Goal: Task Accomplishment & Management: Use online tool/utility

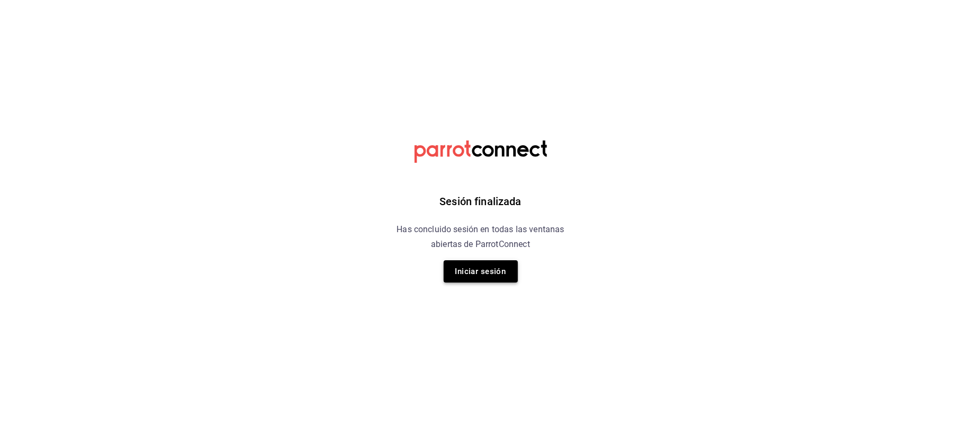
click at [496, 263] on button "Iniciar sesión" at bounding box center [481, 271] width 74 height 22
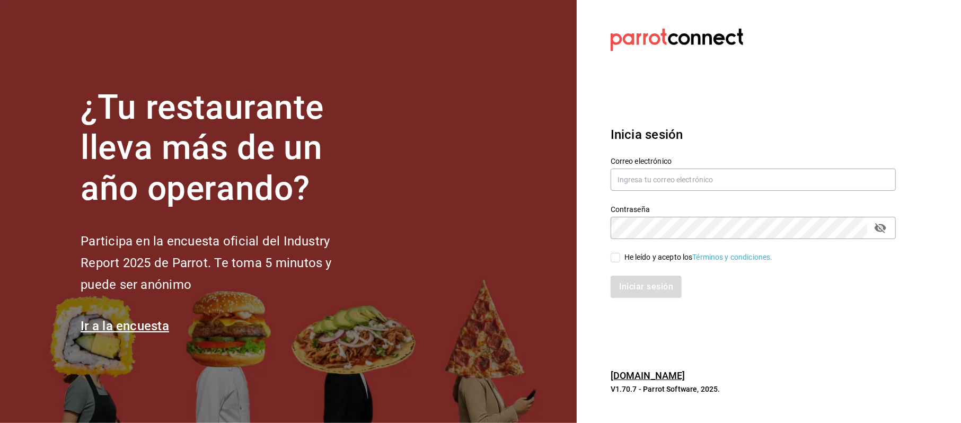
drag, startPoint x: 623, startPoint y: 200, endPoint x: 664, endPoint y: 199, distance: 40.8
click at [628, 200] on div "Contraseña Contraseña" at bounding box center [747, 215] width 298 height 47
drag, startPoint x: 664, startPoint y: 197, endPoint x: 661, endPoint y: 167, distance: 29.8
click at [664, 196] on div "Contraseña Contraseña" at bounding box center [747, 215] width 298 height 47
click at [661, 167] on div "Correo electrónico" at bounding box center [752, 175] width 285 height 36
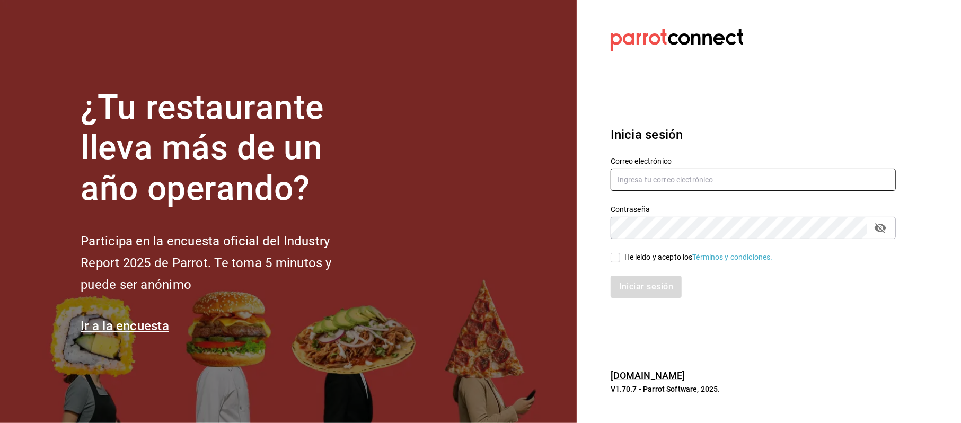
click at [661, 170] on input "text" at bounding box center [752, 180] width 285 height 22
click at [660, 177] on input "text" at bounding box center [752, 180] width 285 height 22
click at [677, 188] on input "cinthiasgs3064" at bounding box center [752, 180] width 285 height 22
type input "cinthiasgs30@gmail.com"
click at [882, 238] on div "Contraseña" at bounding box center [752, 228] width 285 height 22
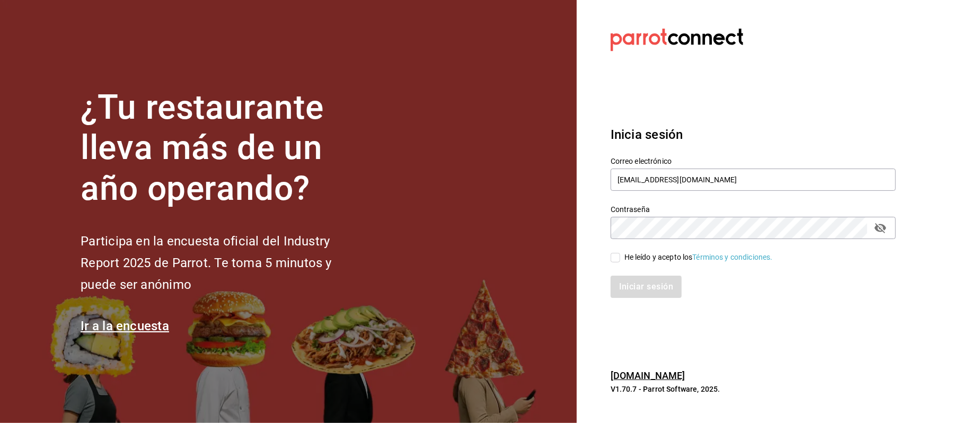
click at [882, 229] on icon "passwordField" at bounding box center [880, 228] width 12 height 10
click at [643, 282] on div "Iniciar sesión" at bounding box center [752, 287] width 285 height 22
click at [634, 258] on div "He leído y acepto los Términos y condiciones." at bounding box center [698, 257] width 148 height 11
click at [620, 258] on input "He leído y acepto los Términos y condiciones." at bounding box center [615, 258] width 10 height 10
checkbox input "true"
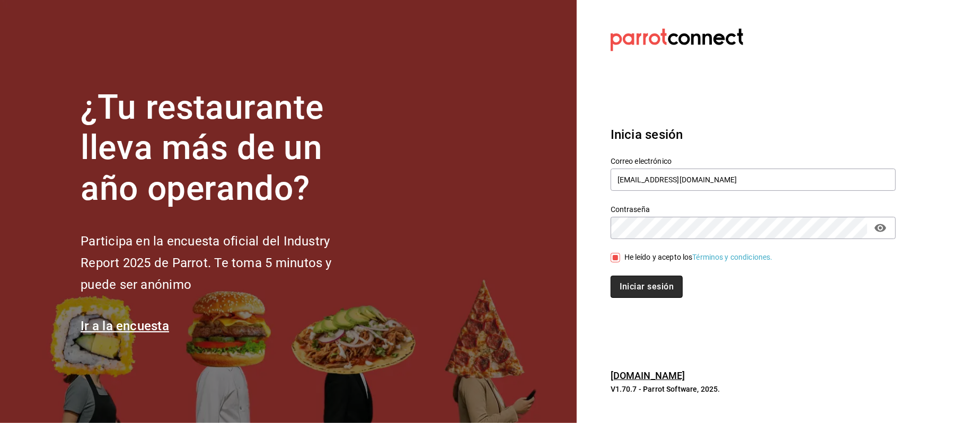
click at [638, 287] on button "Iniciar sesión" at bounding box center [646, 287] width 72 height 22
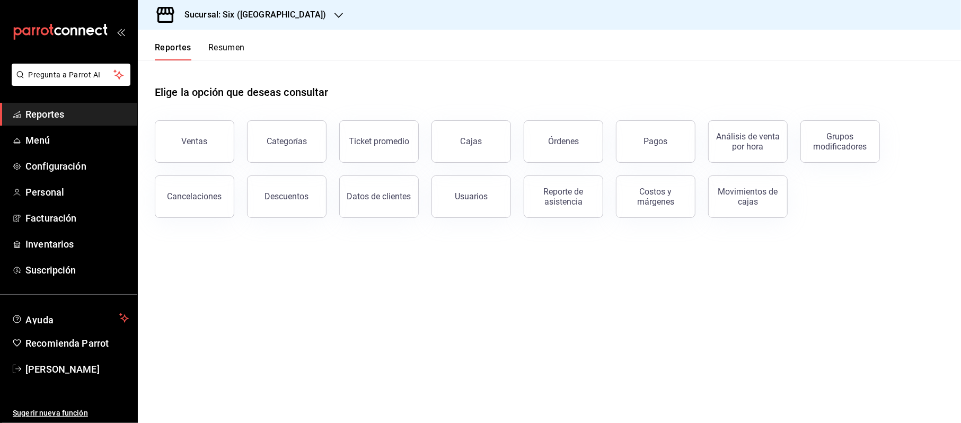
click at [187, 151] on button "Ventas" at bounding box center [194, 141] width 79 height 42
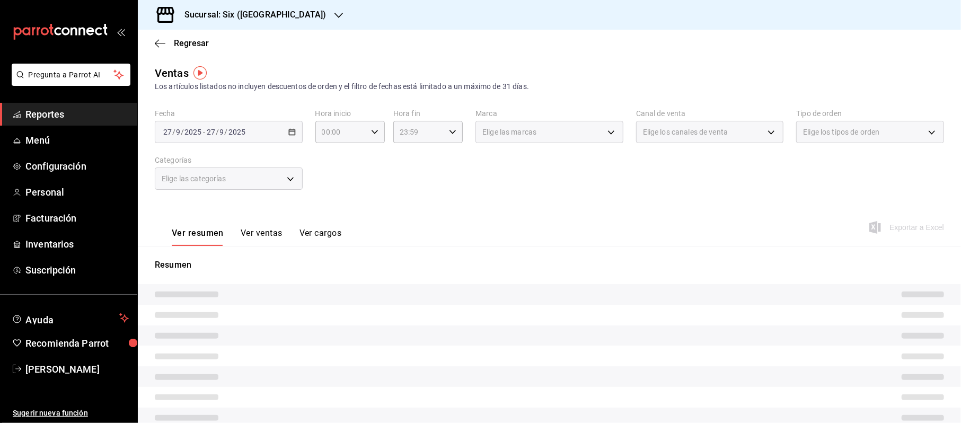
click at [288, 126] on div "[DATE] [DATE] - [DATE] [DATE]" at bounding box center [229, 132] width 148 height 22
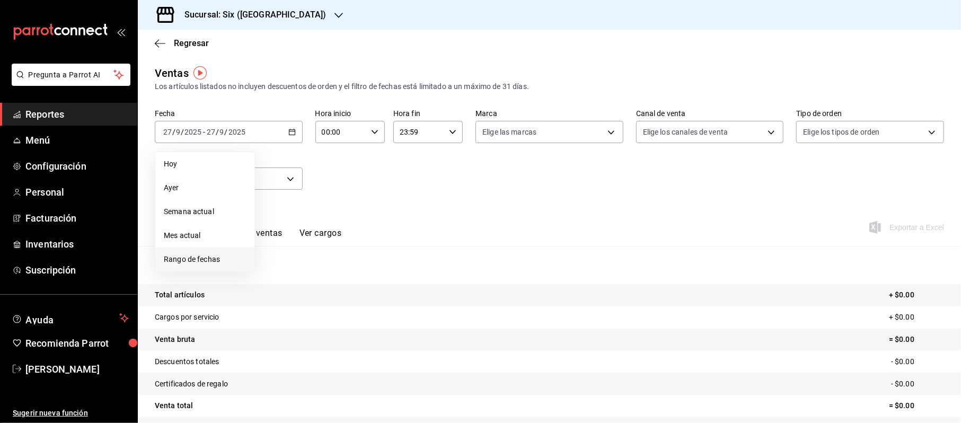
click at [206, 262] on span "Rango de fechas" at bounding box center [205, 259] width 82 height 11
click at [352, 271] on abbr "26" at bounding box center [352, 272] width 7 height 7
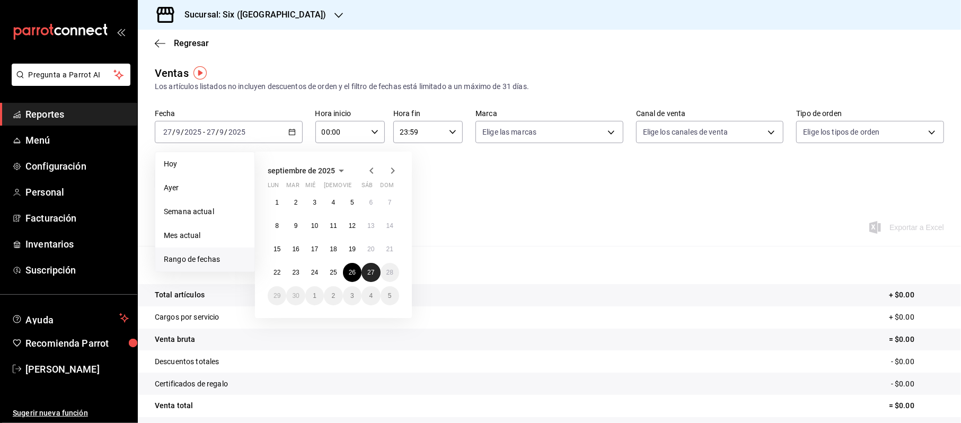
click at [374, 268] on button "27" at bounding box center [370, 272] width 19 height 19
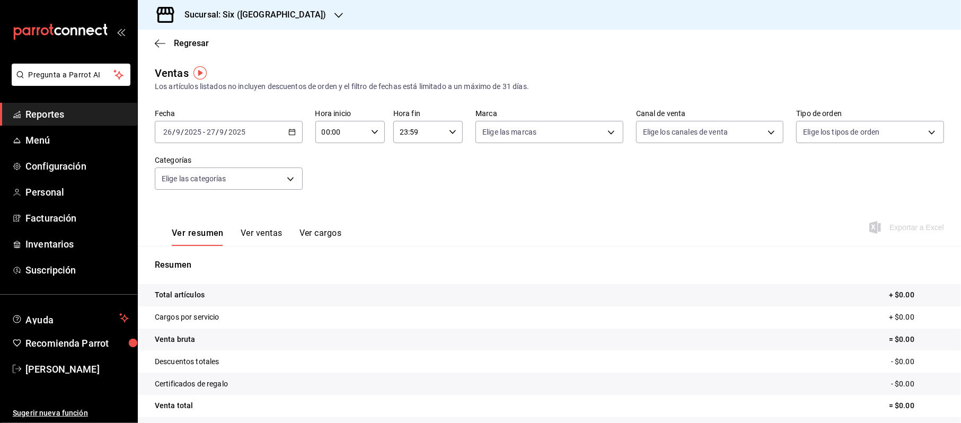
click at [315, 128] on input "00:00" at bounding box center [340, 131] width 51 height 21
click at [333, 170] on span "20" at bounding box center [330, 173] width 17 height 8
type input "20:00"
click at [418, 127] on div at bounding box center [480, 211] width 961 height 423
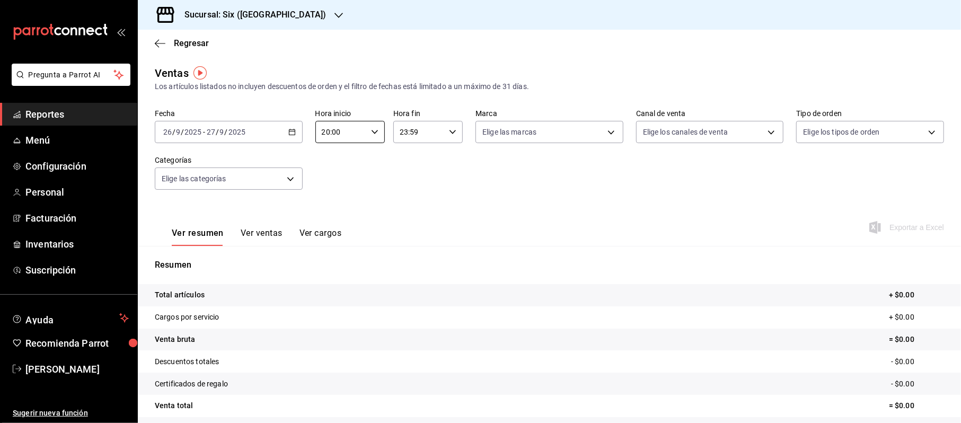
click at [412, 130] on input "23:59" at bounding box center [418, 131] width 51 height 21
click at [403, 191] on span "08" at bounding box center [407, 190] width 17 height 8
click at [362, 191] on div at bounding box center [480, 211] width 961 height 423
click at [422, 130] on input "08:59" at bounding box center [418, 131] width 51 height 21
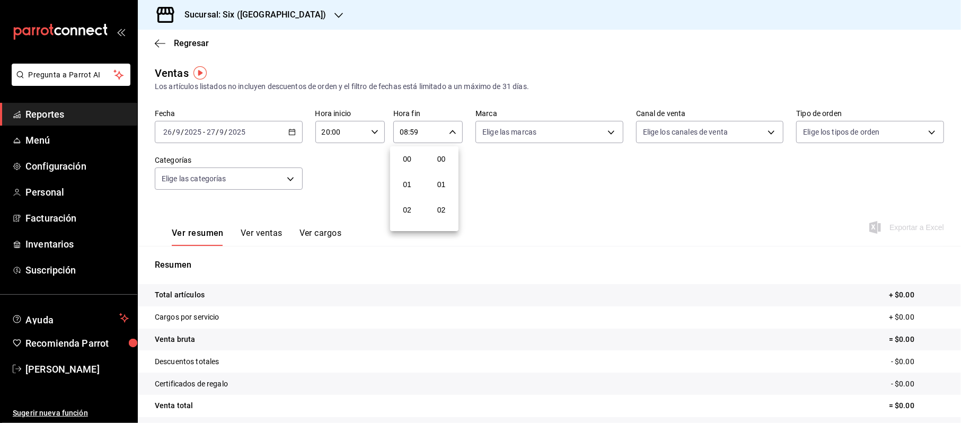
scroll to position [1441, 0]
click at [412, 176] on button "09" at bounding box center [407, 184] width 30 height 21
type input "09:59"
click at [495, 171] on div at bounding box center [480, 211] width 961 height 423
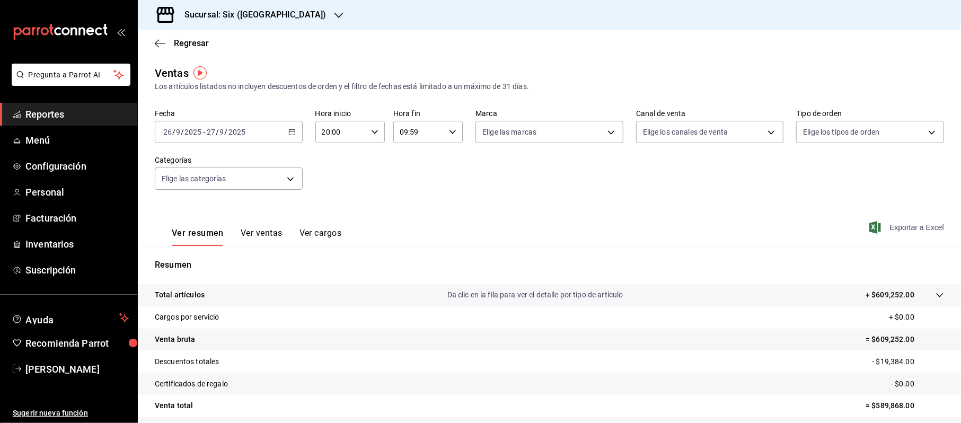
click at [887, 229] on span "Exportar a Excel" at bounding box center [907, 227] width 73 height 13
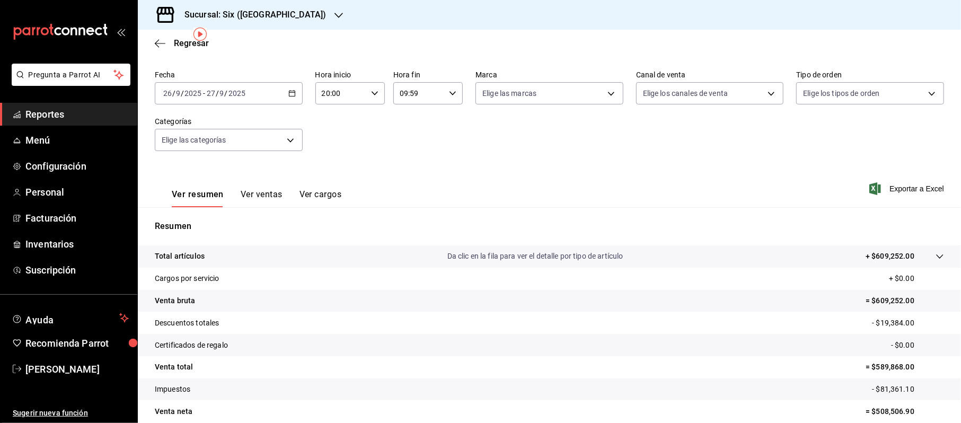
scroll to position [39, 0]
click at [816, 152] on div "Fecha [DATE] [DATE] - [DATE] [DATE] Hora inicio 20:00 Hora inicio Hora fin 09:5…" at bounding box center [549, 116] width 789 height 93
click at [108, 371] on span "[PERSON_NAME]" at bounding box center [76, 369] width 103 height 14
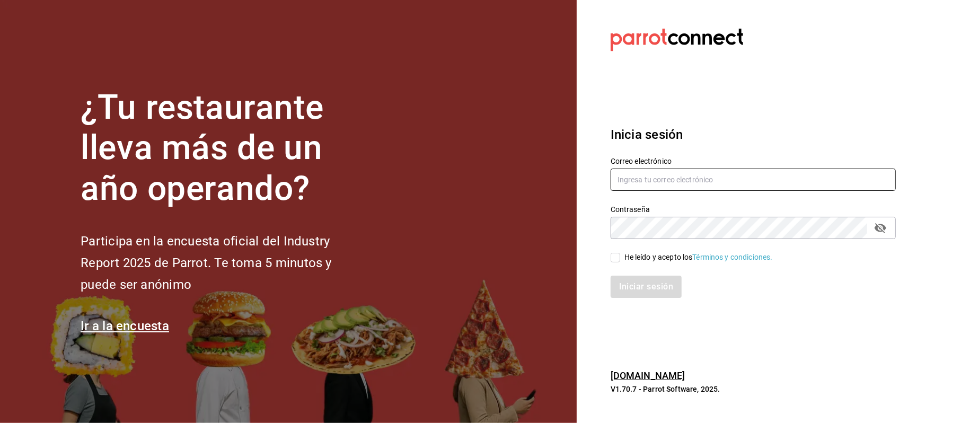
click at [701, 183] on input "text" at bounding box center [752, 180] width 285 height 22
type input "[EMAIL_ADDRESS][DOMAIN_NAME]"
click at [664, 252] on div "He leído y acepto los Términos y condiciones." at bounding box center [698, 257] width 148 height 11
click at [620, 253] on input "He leído y acepto los Términos y condiciones." at bounding box center [615, 258] width 10 height 10
checkbox input "true"
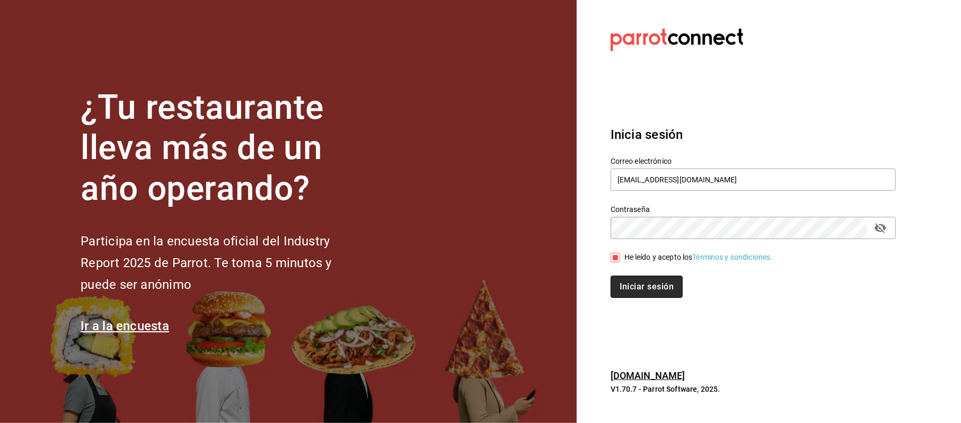
click at [656, 290] on button "Iniciar sesión" at bounding box center [646, 287] width 72 height 22
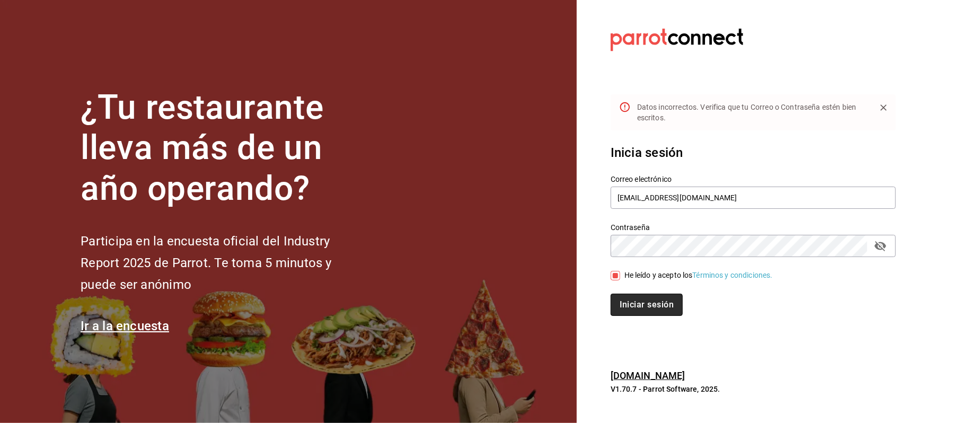
click at [641, 299] on button "Iniciar sesión" at bounding box center [646, 305] width 72 height 22
click at [891, 243] on div "Contraseña" at bounding box center [752, 246] width 285 height 22
click at [889, 243] on div "Contraseña" at bounding box center [752, 246] width 285 height 22
click at [885, 244] on icon "passwordField" at bounding box center [880, 246] width 13 height 13
click at [666, 299] on button "Iniciar sesión" at bounding box center [646, 305] width 72 height 22
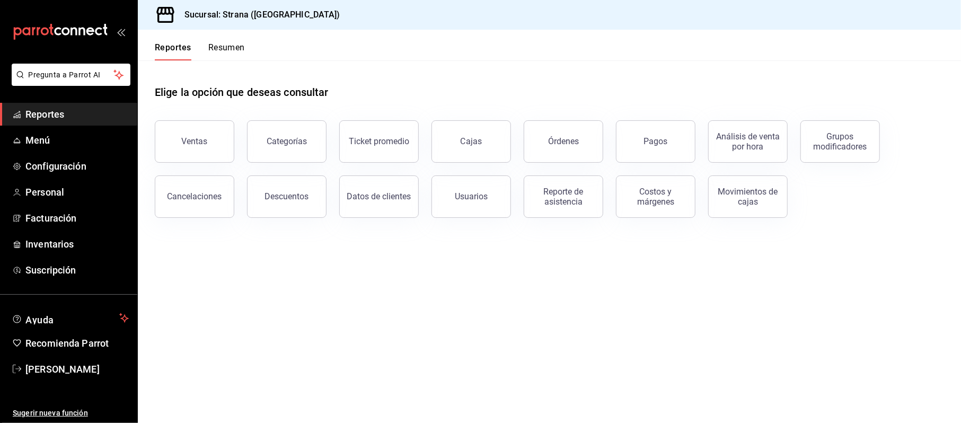
click at [181, 111] on div "Ventas" at bounding box center [188, 135] width 92 height 55
click at [196, 140] on div "Ventas" at bounding box center [195, 141] width 26 height 10
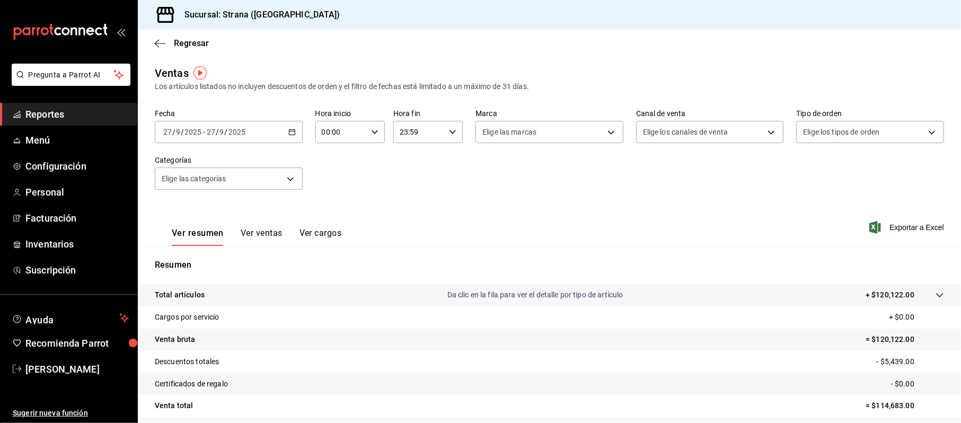
click at [296, 125] on div "[DATE] [DATE] - [DATE] [DATE]" at bounding box center [229, 132] width 148 height 22
click at [283, 126] on div "[DATE] [DATE] - [DATE] [DATE]" at bounding box center [229, 132] width 148 height 22
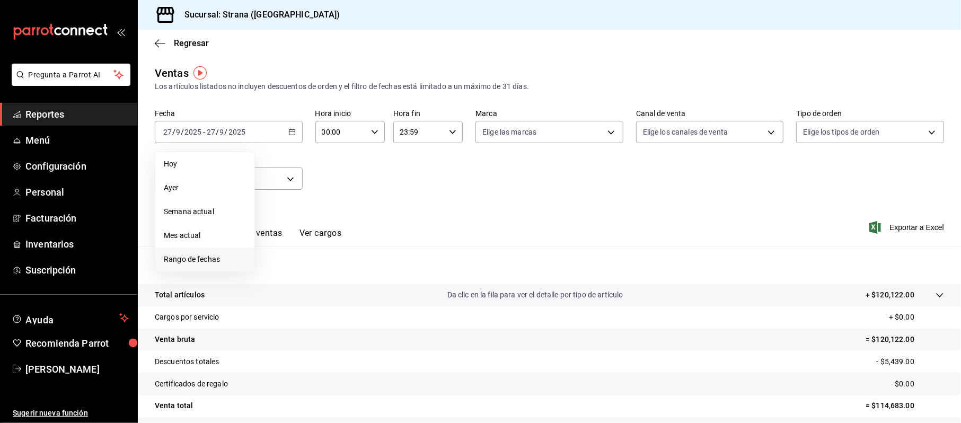
click at [222, 255] on span "Rango de fechas" at bounding box center [205, 259] width 82 height 11
click at [356, 265] on button "26" at bounding box center [352, 272] width 19 height 19
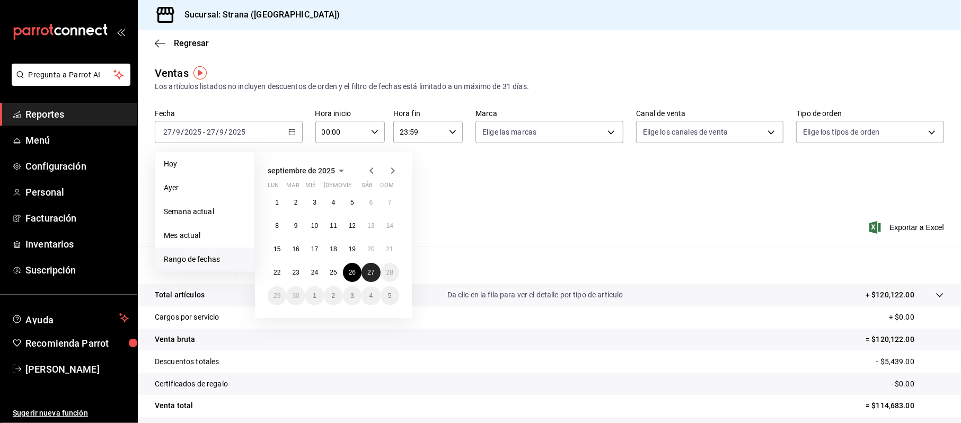
click at [368, 270] on abbr "27" at bounding box center [370, 272] width 7 height 7
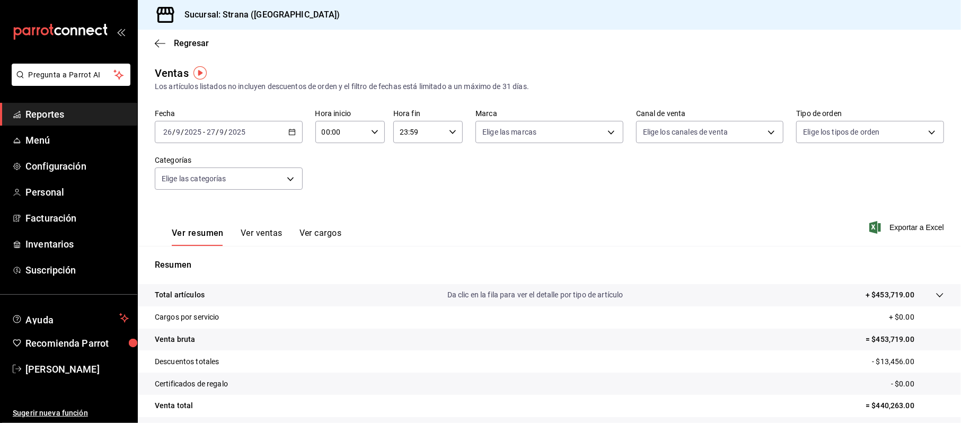
click at [335, 129] on input "00:00" at bounding box center [340, 131] width 51 height 21
click at [334, 174] on span "20" at bounding box center [330, 173] width 17 height 8
type input "20:00"
click at [411, 131] on div at bounding box center [480, 211] width 961 height 423
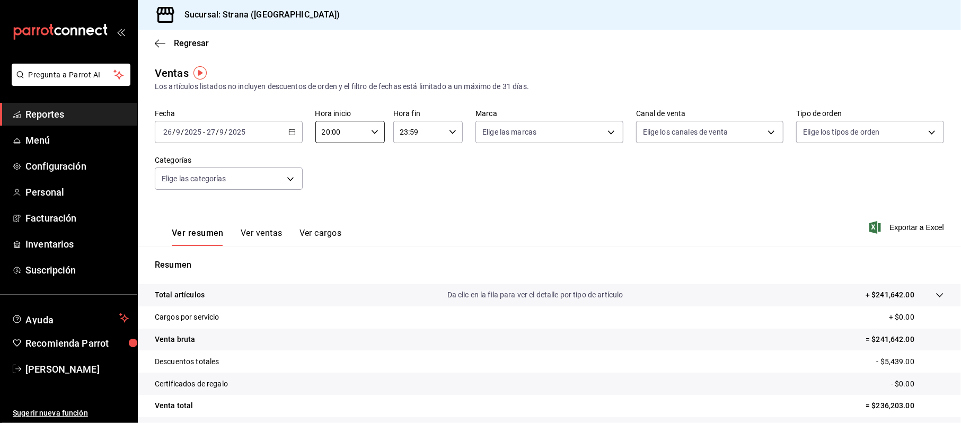
click at [406, 130] on input "23:59" at bounding box center [418, 131] width 51 height 21
click at [406, 193] on span "08" at bounding box center [407, 190] width 17 height 8
type input "08:59"
click at [526, 169] on div at bounding box center [480, 211] width 961 height 423
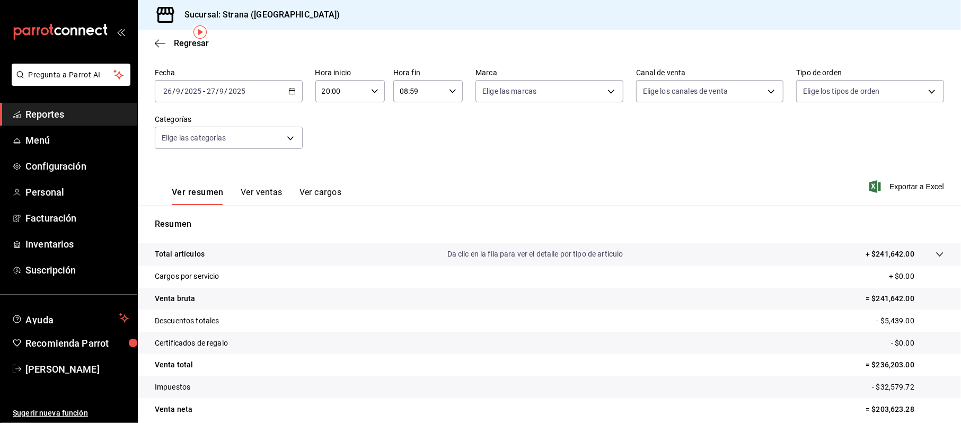
scroll to position [41, 0]
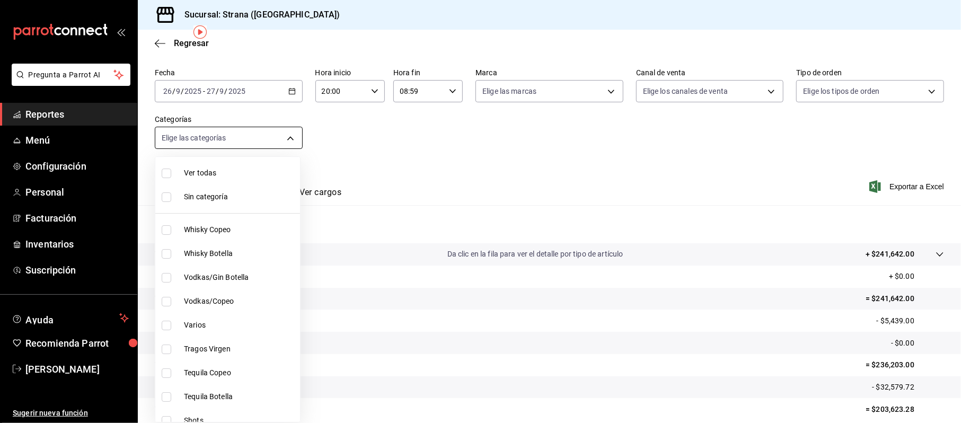
click at [244, 130] on body "Pregunta a Parrot AI Reportes Menú Configuración Personal Facturación Inventari…" at bounding box center [480, 211] width 961 height 423
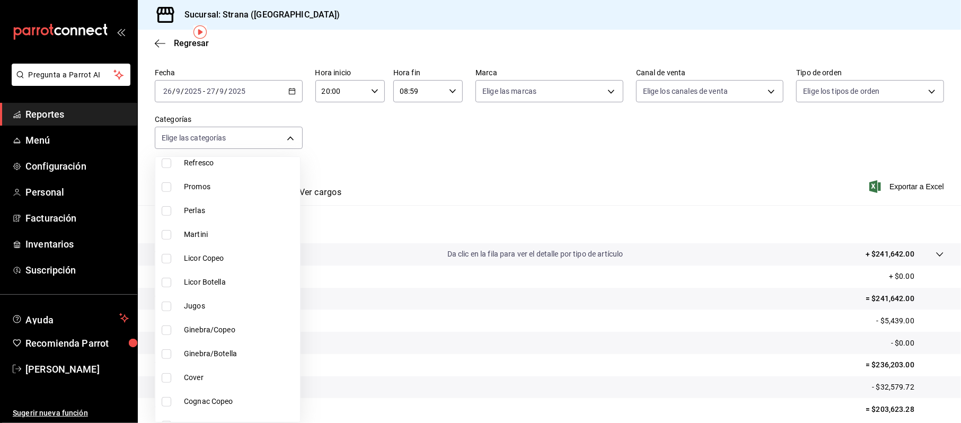
scroll to position [424, 0]
click at [227, 399] on span "Cocina" at bounding box center [240, 401] width 112 height 11
type input "21078aee-3c76-44e1-85fc-78091211877d"
checkbox input "true"
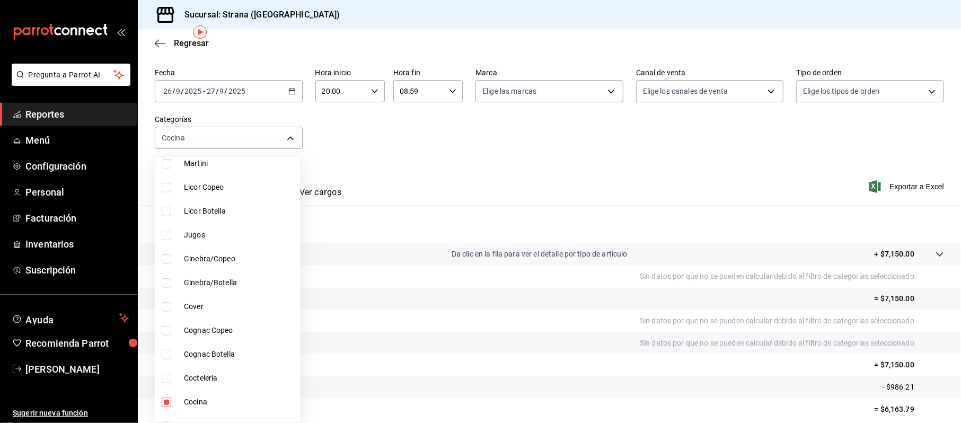
click at [761, 162] on div at bounding box center [480, 211] width 961 height 423
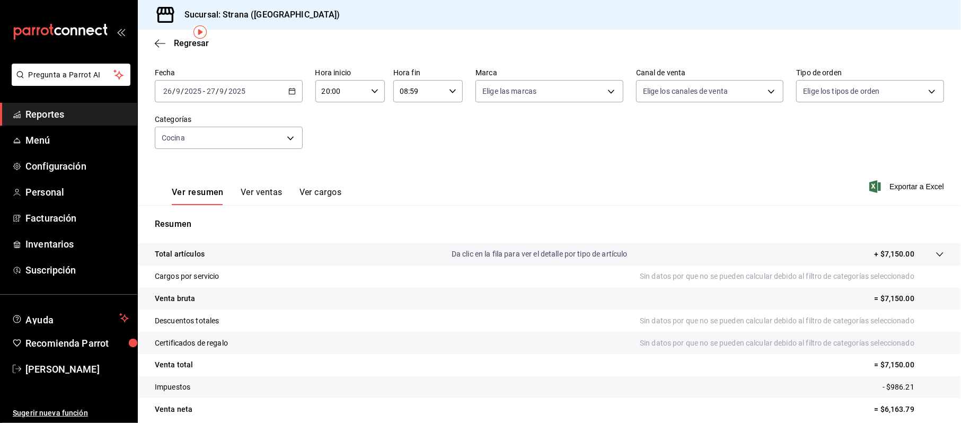
scroll to position [41, 0]
click at [247, 198] on button "Ver ventas" at bounding box center [262, 196] width 42 height 18
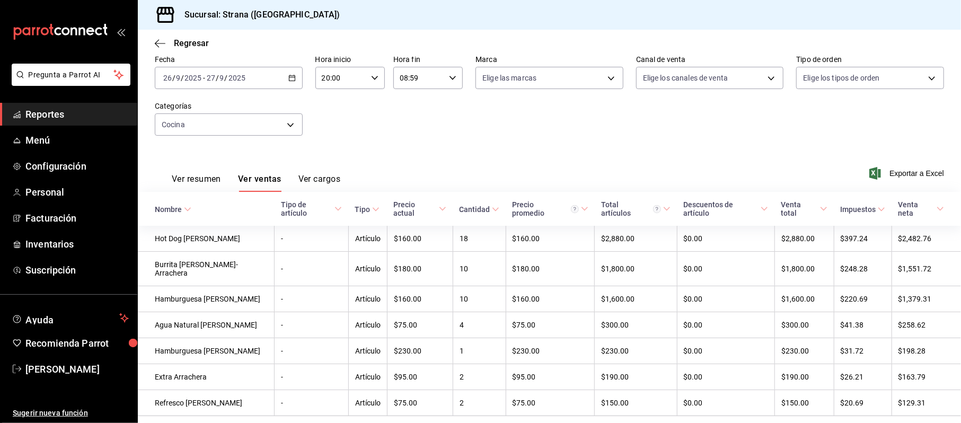
scroll to position [54, 0]
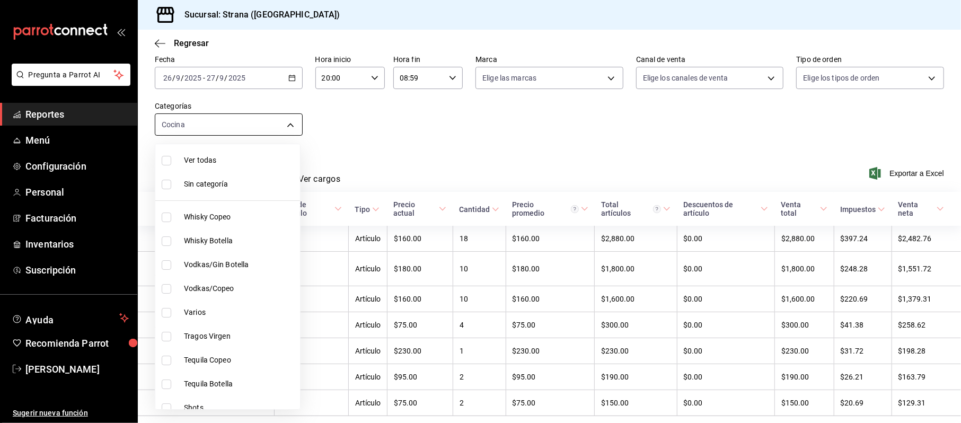
click at [206, 130] on body "Pregunta a Parrot AI Reportes Menú Configuración Personal Facturación Inventari…" at bounding box center [480, 211] width 961 height 423
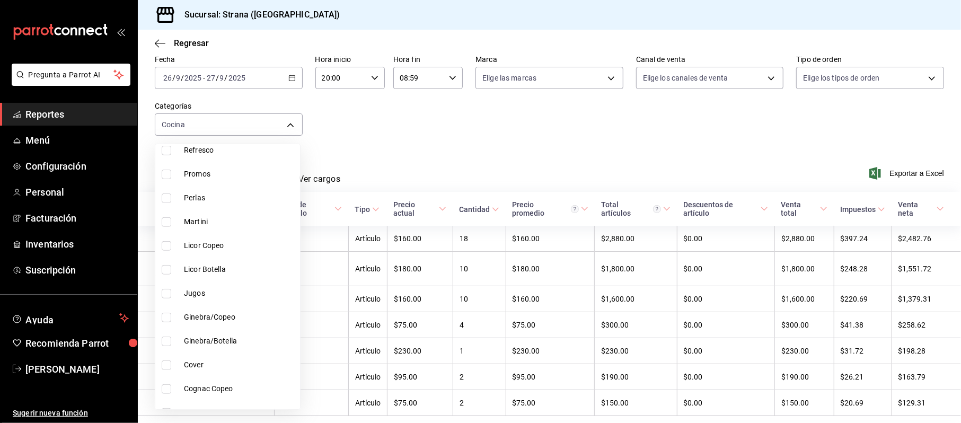
scroll to position [424, 0]
click at [191, 393] on span "Cocina" at bounding box center [240, 389] width 112 height 11
checkbox input "false"
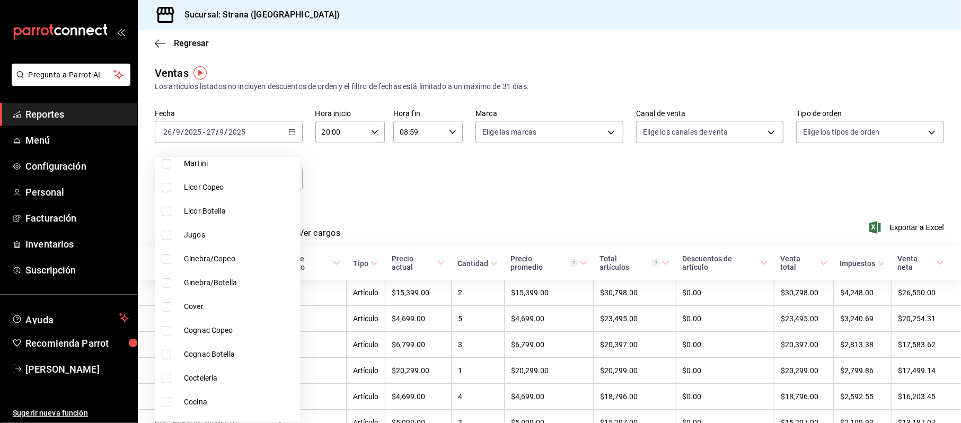
click at [435, 198] on div at bounding box center [480, 211] width 961 height 423
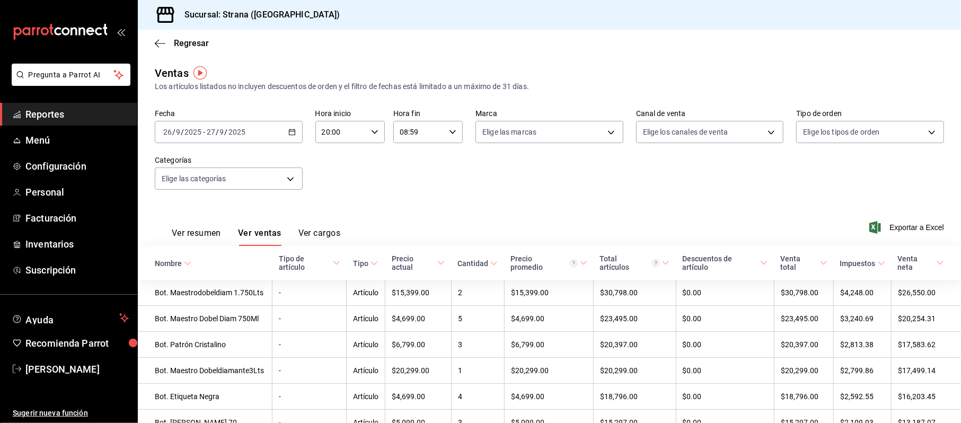
click at [174, 236] on button "Ver resumen" at bounding box center [196, 237] width 49 height 18
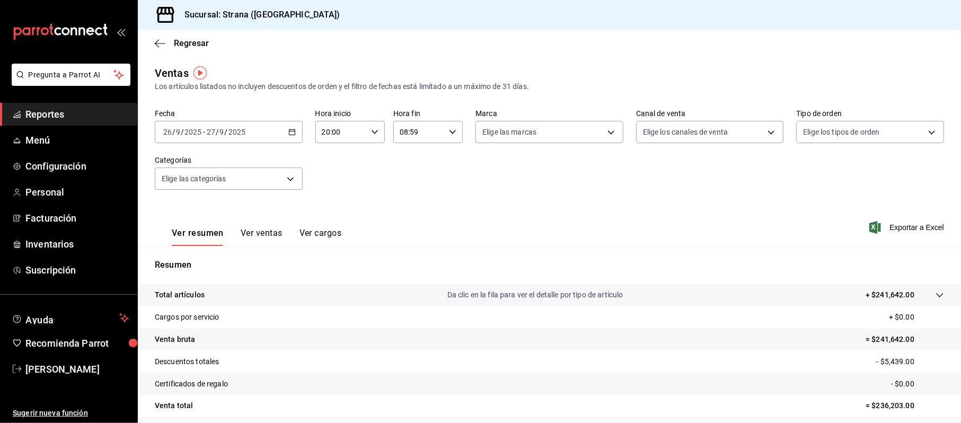
drag, startPoint x: 960, startPoint y: 9, endPoint x: 651, endPoint y: 19, distance: 309.6
click at [650, 17] on div "Sucursal: Strana (Vallarta)" at bounding box center [549, 15] width 823 height 30
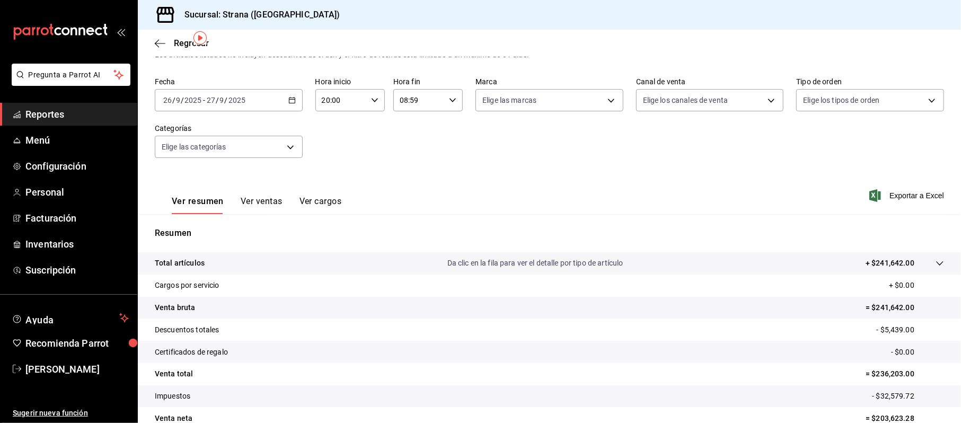
scroll to position [35, 0]
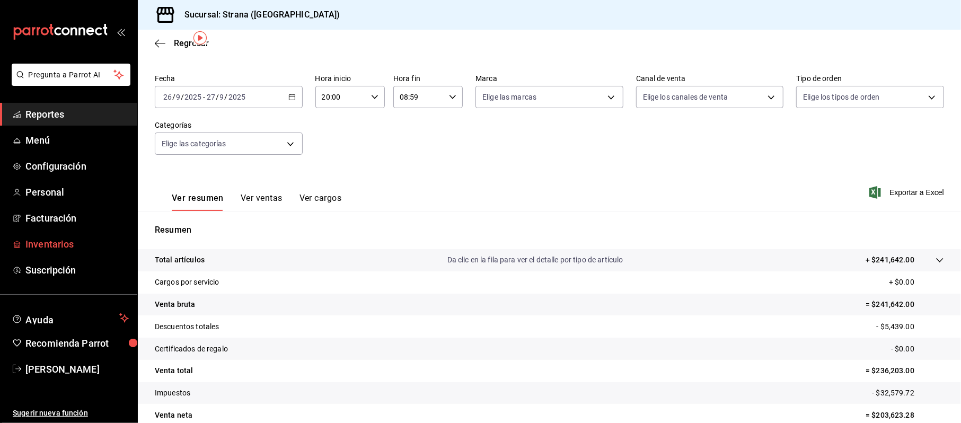
click at [75, 249] on span "Inventarios" at bounding box center [76, 244] width 103 height 14
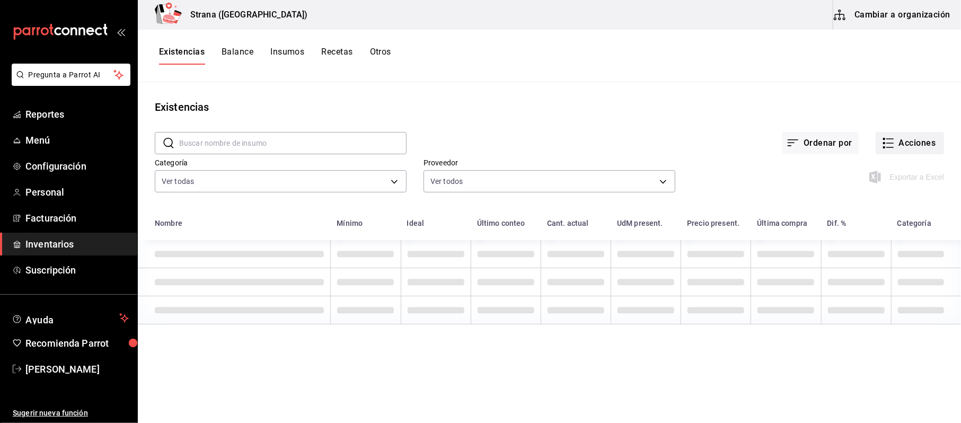
click at [935, 147] on button "Acciones" at bounding box center [909, 143] width 68 height 22
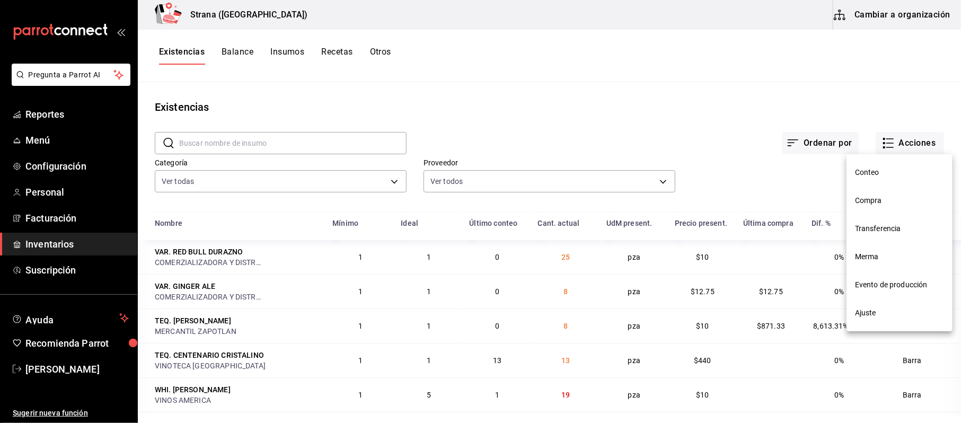
click at [261, 189] on div at bounding box center [480, 211] width 961 height 423
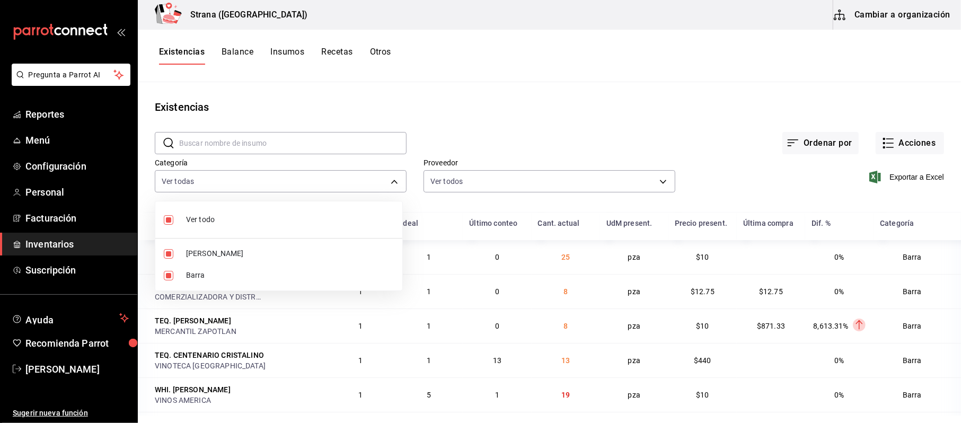
click at [261, 188] on body "Pregunta a Parrot AI Reportes Menú Configuración Personal Facturación Inventari…" at bounding box center [480, 207] width 961 height 415
click at [187, 272] on span "Barra" at bounding box center [290, 275] width 208 height 11
type input "b11263f3-316c-490f-b5ca-428fcbb9defe"
checkbox input "false"
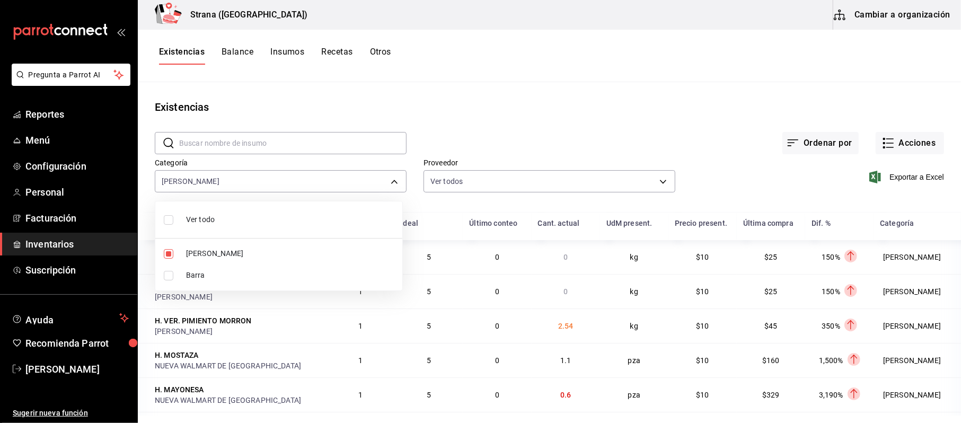
click at [897, 148] on div at bounding box center [480, 211] width 961 height 423
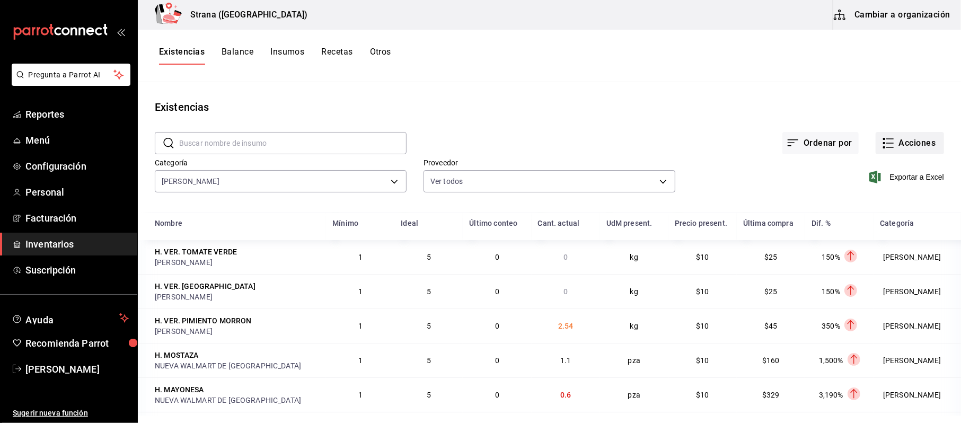
click at [893, 147] on button "Acciones" at bounding box center [909, 143] width 68 height 22
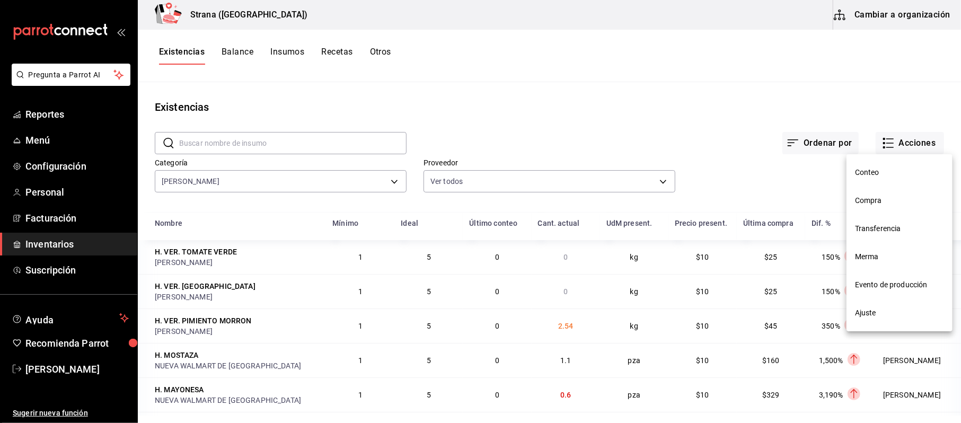
click at [287, 104] on div at bounding box center [480, 211] width 961 height 423
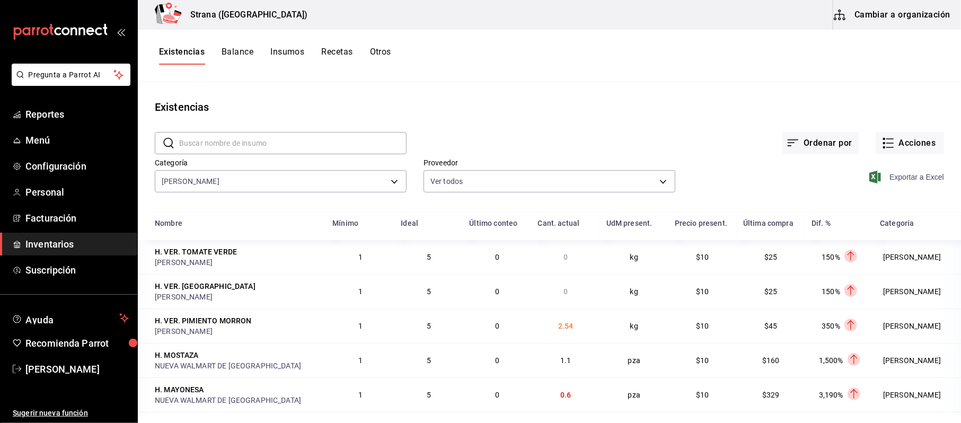
click at [916, 176] on span "Exportar a Excel" at bounding box center [907, 177] width 73 height 13
